Goal: Task Accomplishment & Management: Manage account settings

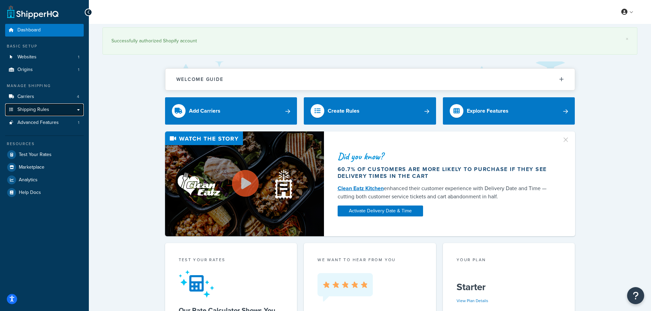
click at [36, 108] on span "Shipping Rules" at bounding box center [33, 110] width 32 height 6
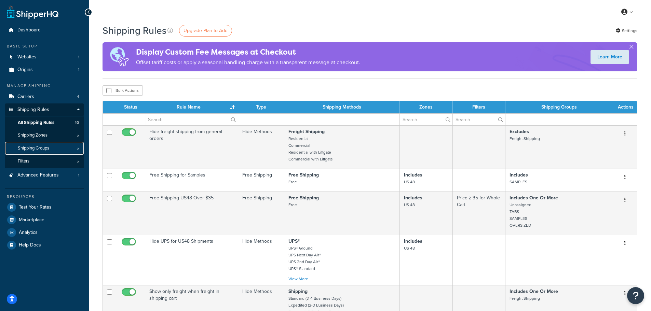
click at [35, 147] on span "Shipping Groups" at bounding box center [33, 148] width 31 height 6
